Goal: Task Accomplishment & Management: Use online tool/utility

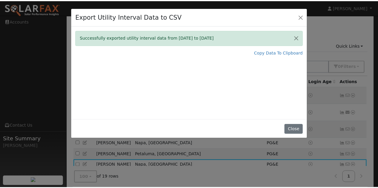
scroll to position [85, 0]
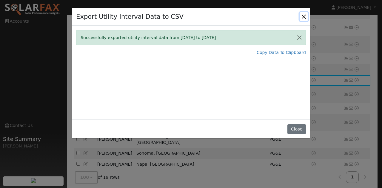
click at [305, 16] on button "Close" at bounding box center [304, 16] width 8 height 8
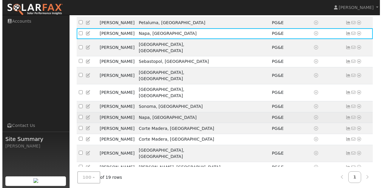
scroll to position [145, 0]
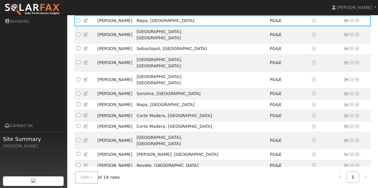
click at [357, 174] on icon at bounding box center [356, 176] width 5 height 4
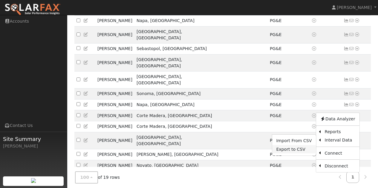
click at [288, 145] on link "Export to CSV" at bounding box center [294, 149] width 44 height 8
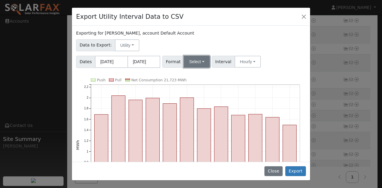
click at [199, 63] on button "Select" at bounding box center [197, 62] width 26 height 12
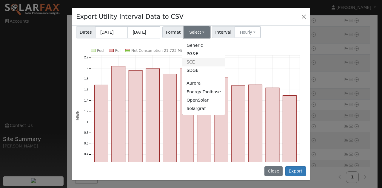
scroll to position [30, 0]
click at [196, 109] on link "Solargraf" at bounding box center [203, 108] width 43 height 8
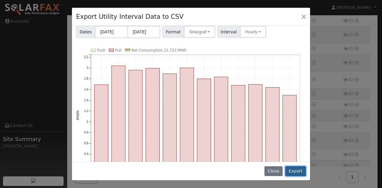
click at [297, 171] on button "Export" at bounding box center [296, 172] width 21 height 10
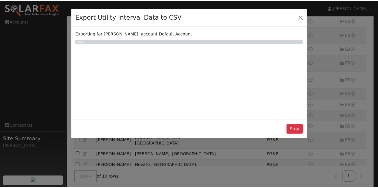
scroll to position [0, 0]
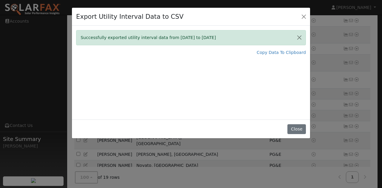
click at [378, 184] on div at bounding box center [378, 184] width 0 height 0
click at [217, 44] on div "Successfully exported utility interval data from [DATE] to [DATE]" at bounding box center [191, 37] width 230 height 15
click at [244, 10] on div "Export Utility Interval Data to CSV" at bounding box center [191, 17] width 238 height 18
click at [301, 16] on button "Close" at bounding box center [304, 16] width 8 height 8
